Goal: Transaction & Acquisition: Download file/media

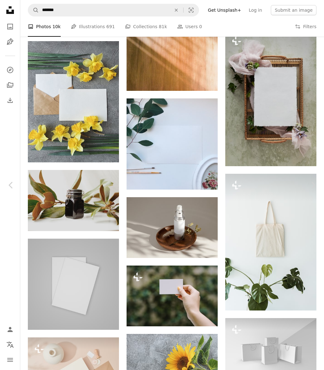
scroll to position [11399, 0]
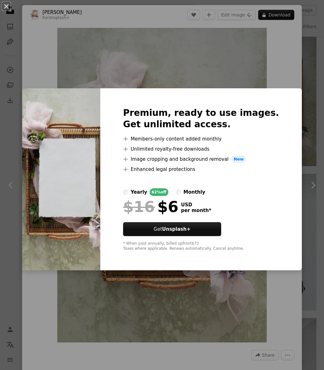
click at [292, 117] on div "Premium, ready to use images. Get unlimited access. A plus sign Members-only co…" at bounding box center [201, 179] width 202 height 182
click at [320, 69] on div "An X shape Premium, ready to use images. Get unlimited access. A plus sign Memb…" at bounding box center [162, 185] width 324 height 370
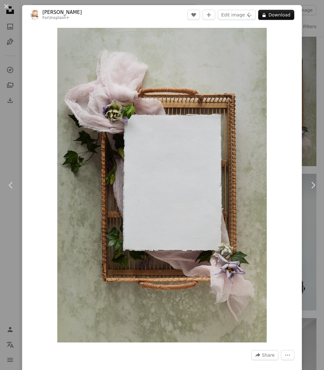
click at [313, 73] on div "An X shape Chevron left Chevron right [PERSON_NAME] For Unsplash+ A heart A plu…" at bounding box center [162, 185] width 324 height 370
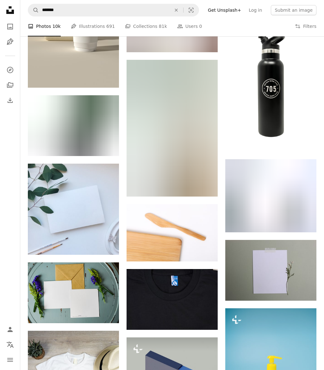
scroll to position [12545, 0]
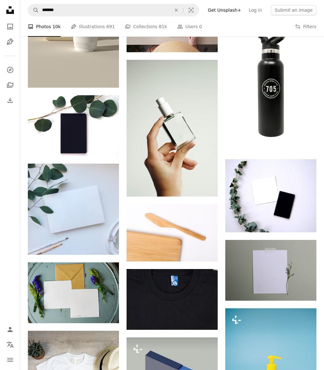
click at [244, 269] on img at bounding box center [270, 270] width 91 height 61
click at [257, 273] on img at bounding box center [270, 270] width 91 height 61
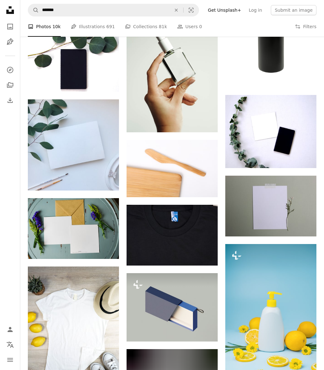
scroll to position [12613, 0]
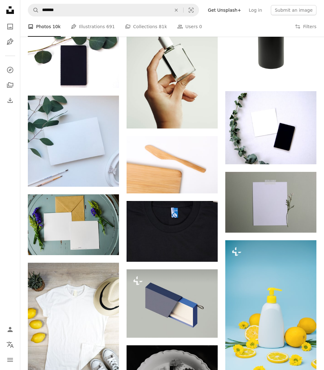
click at [256, 221] on img at bounding box center [270, 202] width 91 height 61
click at [302, 225] on icon "Arrow pointing down" at bounding box center [303, 221] width 5 height 8
